Goal: Task Accomplishment & Management: Use online tool/utility

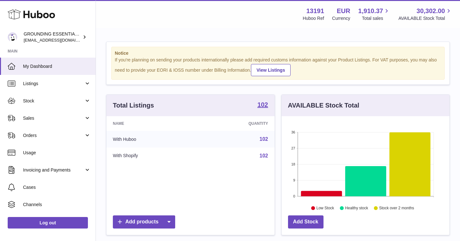
scroll to position [100, 168]
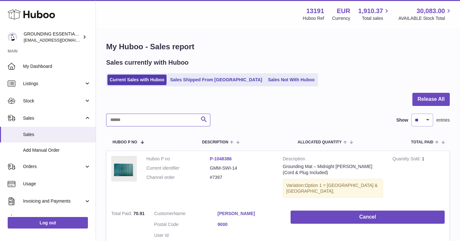
click at [136, 118] on input "text" at bounding box center [158, 119] width 104 height 13
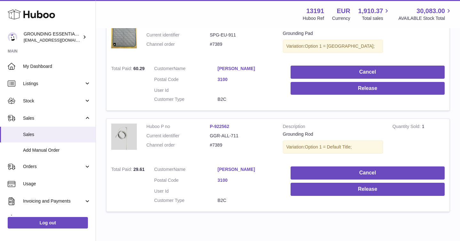
scroll to position [375, 0]
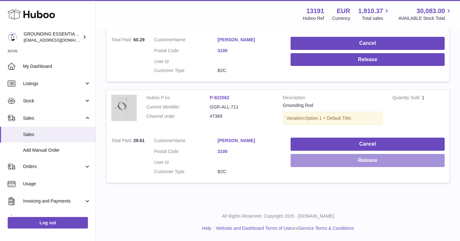
type input "***"
click at [343, 159] on button "Release" at bounding box center [368, 160] width 154 height 13
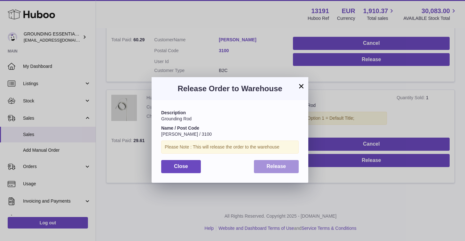
click at [270, 166] on span "Release" at bounding box center [277, 165] width 20 height 5
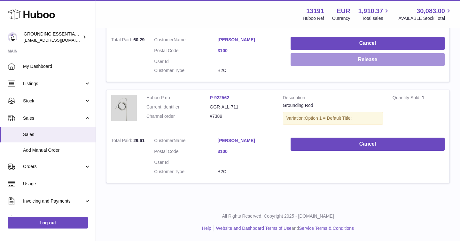
click at [371, 63] on button "Release" at bounding box center [368, 59] width 154 height 13
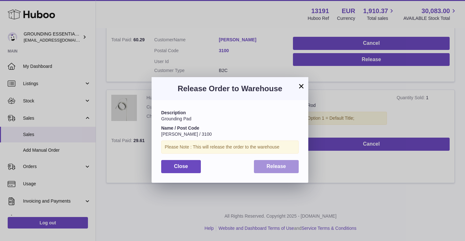
click at [283, 168] on span "Release" at bounding box center [277, 165] width 20 height 5
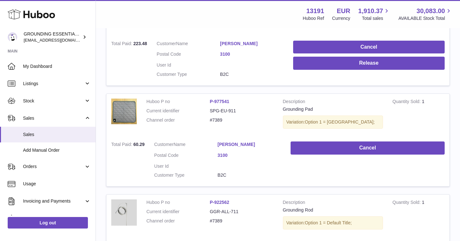
scroll to position [166, 0]
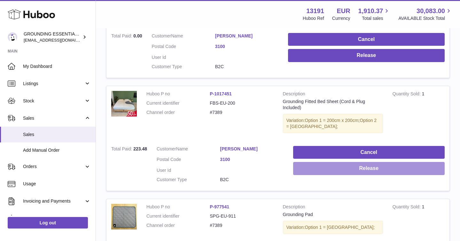
click at [362, 171] on button "Release" at bounding box center [369, 168] width 152 height 13
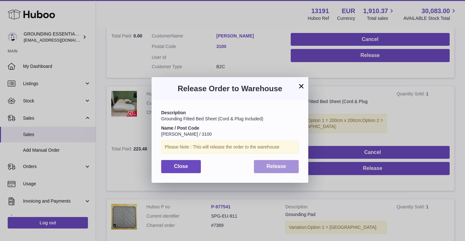
click at [266, 170] on button "Release" at bounding box center [276, 166] width 45 height 13
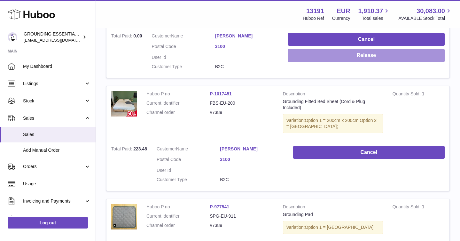
click at [373, 56] on button "Release" at bounding box center [366, 55] width 157 height 13
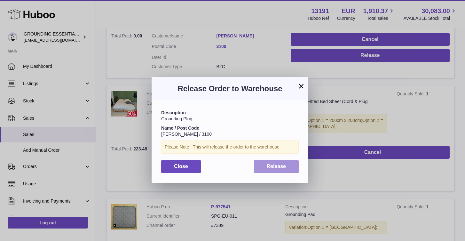
click at [269, 168] on span "Release" at bounding box center [277, 165] width 20 height 5
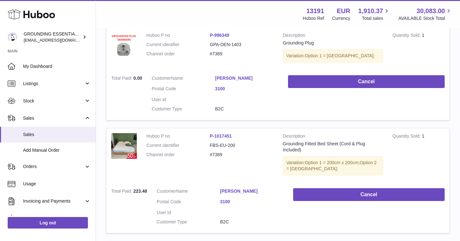
scroll to position [0, 0]
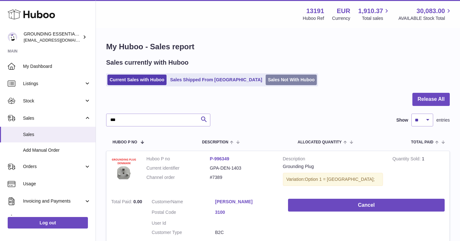
click at [266, 80] on link "Sales Not With Huboo" at bounding box center [291, 79] width 51 height 11
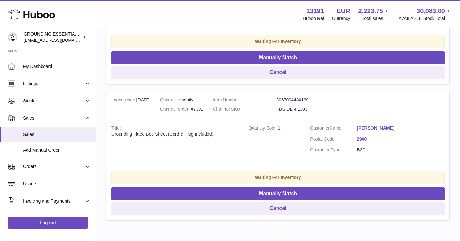
scroll to position [381, 0]
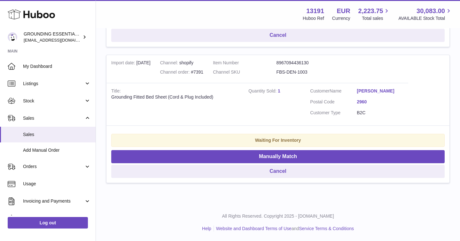
click at [300, 69] on dd "FBS-DEN-1003" at bounding box center [307, 72] width 63 height 6
copy tr "FBS-DEN-1003"
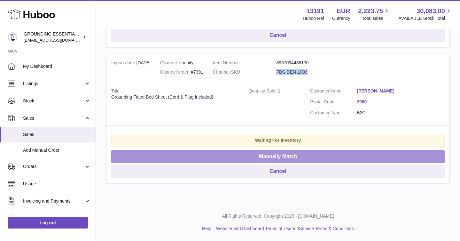
click at [264, 162] on button "Manually Match" at bounding box center [277, 156] width 333 height 13
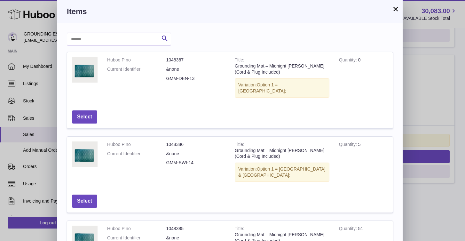
click at [111, 38] on input "text" at bounding box center [119, 39] width 104 height 13
paste input "**********"
click at [90, 40] on input "**********" at bounding box center [119, 39] width 104 height 13
click at [106, 39] on input "**********" at bounding box center [119, 39] width 104 height 13
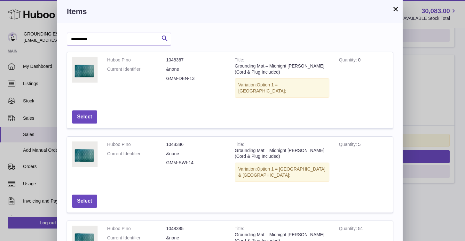
type input "**********"
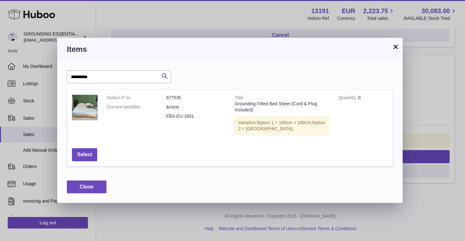
click at [397, 50] on button "×" at bounding box center [396, 47] width 8 height 8
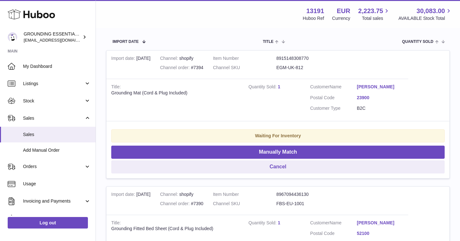
scroll to position [0, 0]
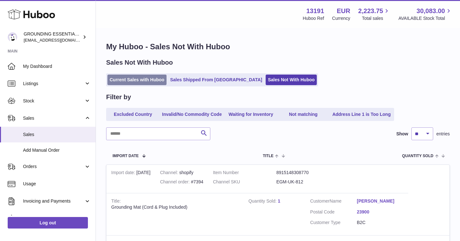
click at [142, 82] on link "Current Sales with Huboo" at bounding box center [136, 79] width 59 height 11
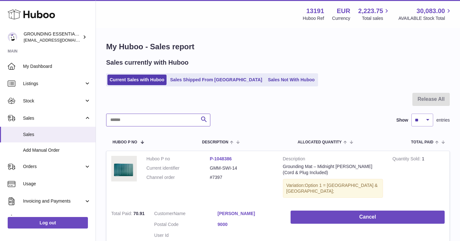
click at [129, 116] on input "text" at bounding box center [158, 119] width 104 height 13
paste input "**********"
type input "**********"
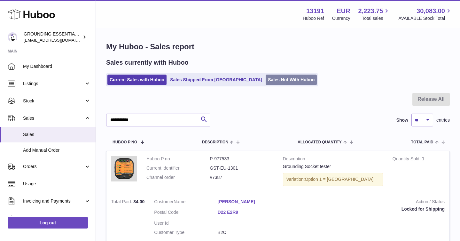
click at [266, 75] on link "Sales Not With Huboo" at bounding box center [291, 79] width 51 height 11
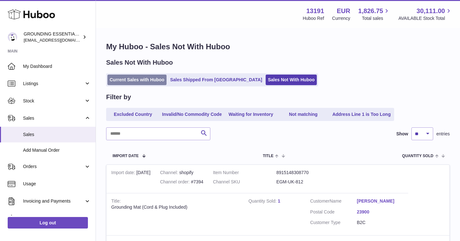
click at [150, 76] on link "Current Sales with Huboo" at bounding box center [136, 79] width 59 height 11
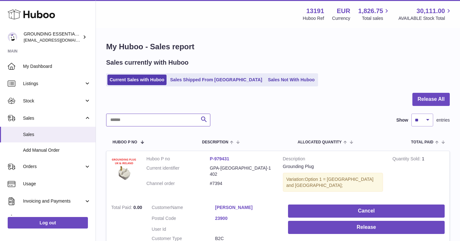
click at [135, 121] on input "text" at bounding box center [158, 119] width 104 height 13
click at [266, 80] on link "Sales Not With Huboo" at bounding box center [291, 79] width 51 height 11
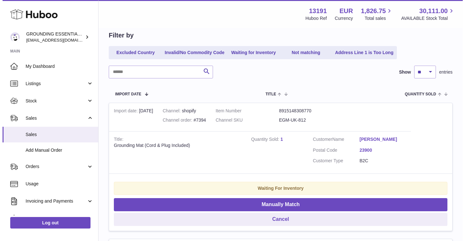
scroll to position [65, 0]
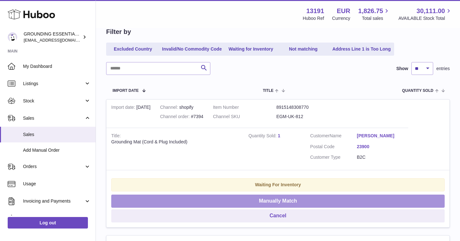
click at [283, 200] on button "Manually Match" at bounding box center [277, 200] width 333 height 13
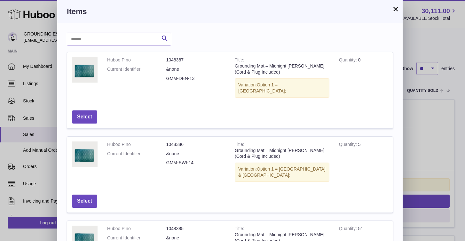
click at [89, 36] on input "text" at bounding box center [119, 39] width 104 height 13
type input "***"
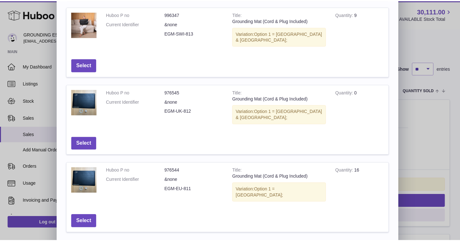
scroll to position [129, 0]
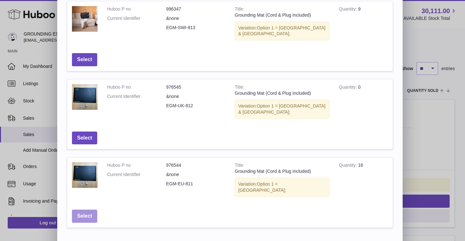
click at [82, 209] on button "Select" at bounding box center [84, 215] width 25 height 13
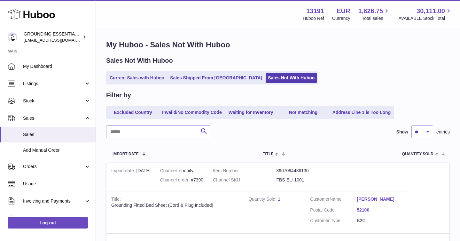
scroll to position [0, 0]
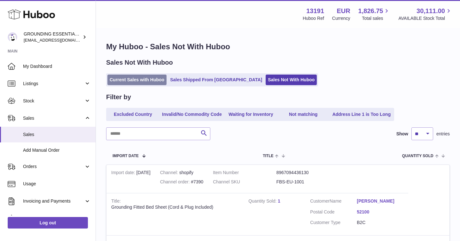
click at [129, 75] on link "Current Sales with Huboo" at bounding box center [136, 79] width 59 height 11
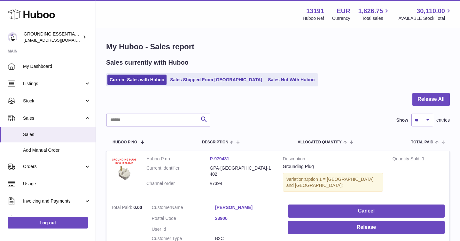
click at [153, 118] on input "text" at bounding box center [158, 119] width 104 height 13
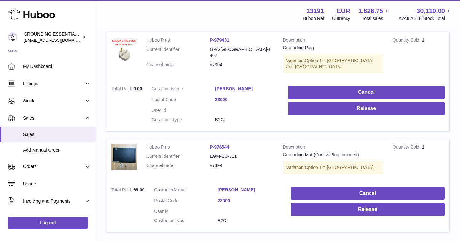
scroll to position [162, 0]
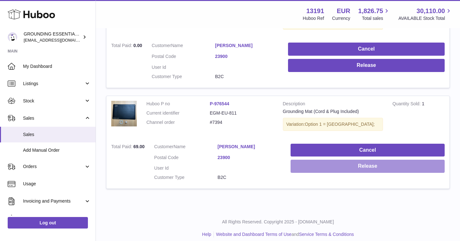
type input "*******"
click at [361, 165] on button "Release" at bounding box center [368, 166] width 154 height 13
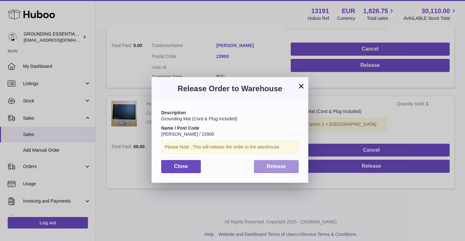
click at [271, 166] on span "Release" at bounding box center [277, 165] width 20 height 5
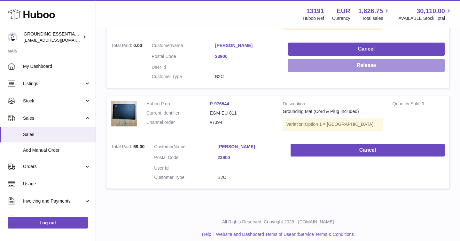
click at [370, 64] on button "Release" at bounding box center [366, 65] width 157 height 13
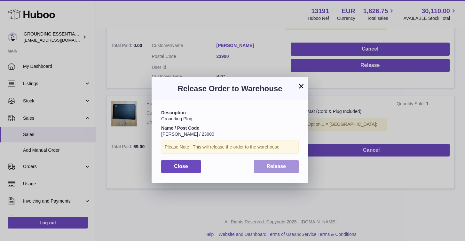
click at [277, 167] on span "Release" at bounding box center [277, 165] width 20 height 5
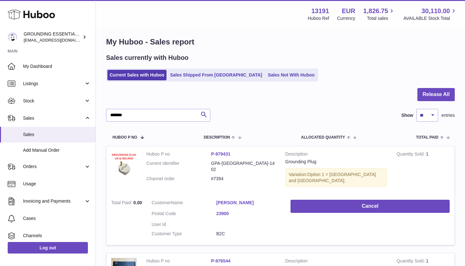
scroll to position [0, 0]
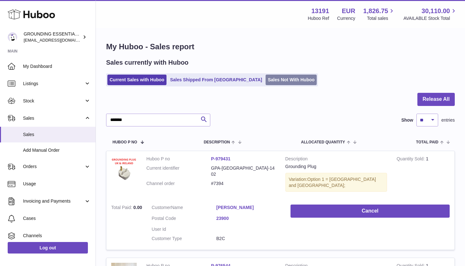
click at [266, 82] on link "Sales Not With Huboo" at bounding box center [291, 79] width 51 height 11
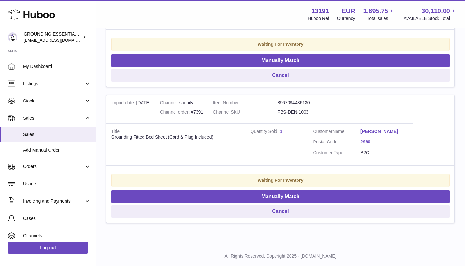
scroll to position [221, 0]
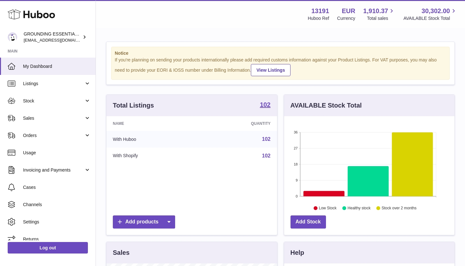
scroll to position [100, 170]
